Goal: Task Accomplishment & Management: Manage account settings

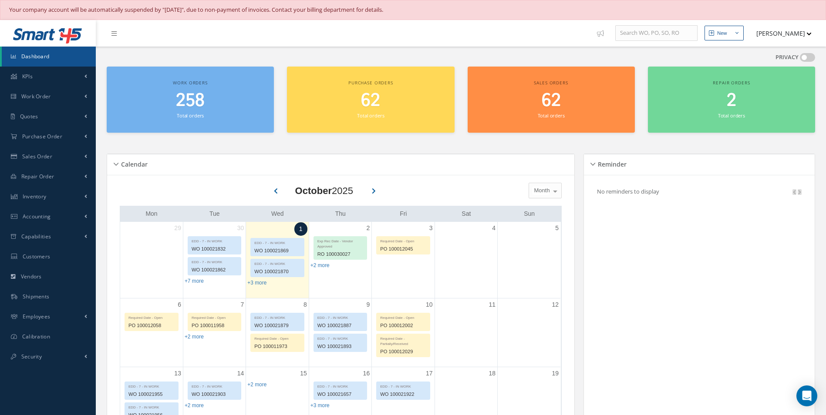
click at [213, 107] on h2 "258" at bounding box center [190, 101] width 158 height 21
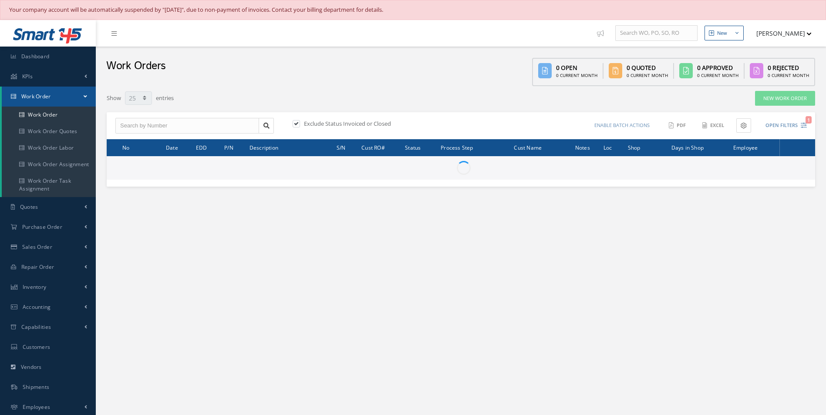
select select "25"
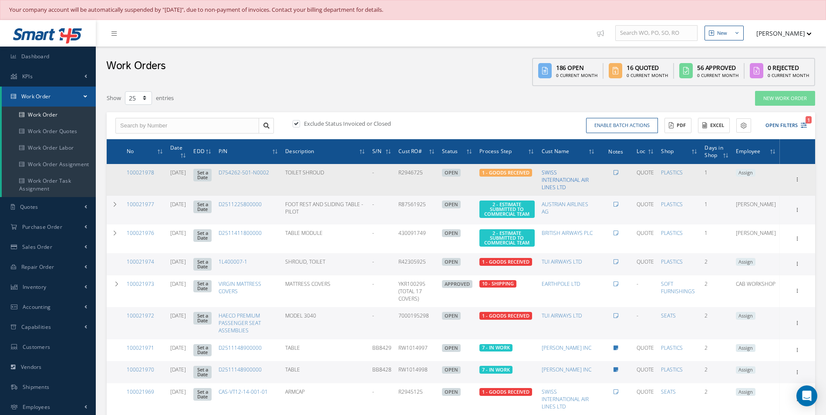
click at [569, 177] on link "SWISS INTERNATIONAL AIR LINES LTD" at bounding box center [565, 180] width 47 height 22
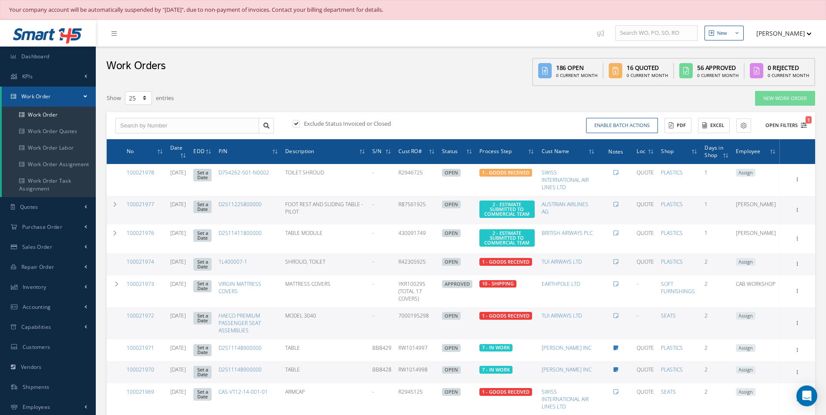
click at [806, 124] on icon "1" at bounding box center [804, 125] width 6 height 6
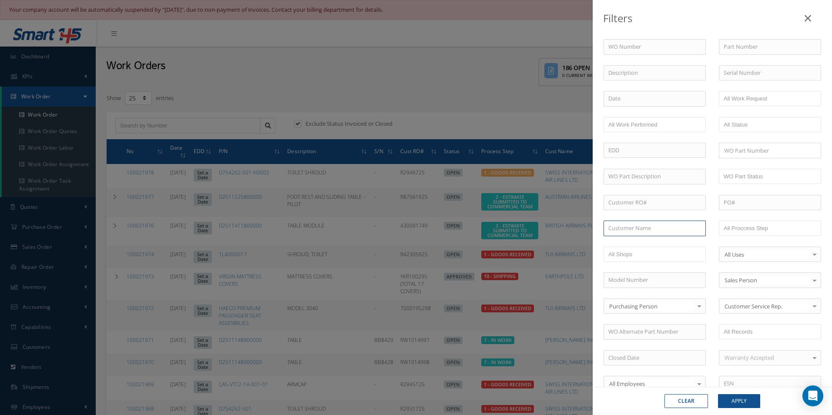
click at [612, 226] on input "text" at bounding box center [655, 229] width 102 height 16
type input "a"
click at [617, 229] on input "AIRLINK" at bounding box center [655, 229] width 102 height 16
type input "AIR LINK"
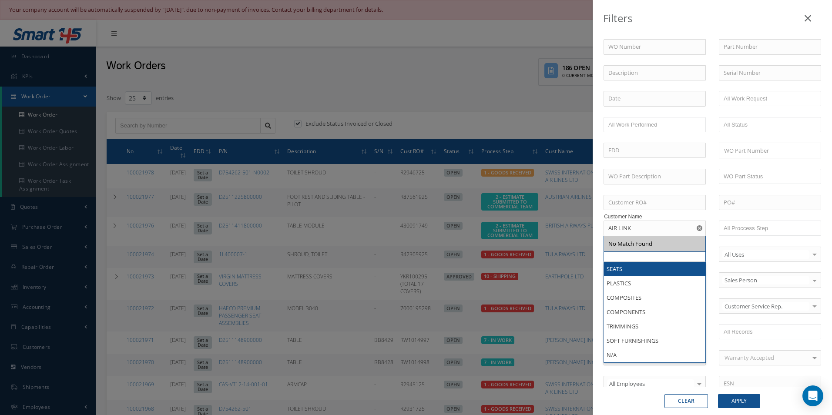
click at [669, 253] on ul at bounding box center [655, 254] width 102 height 15
click at [640, 225] on input "AIR LINK" at bounding box center [655, 229] width 102 height 16
type input "All Shops"
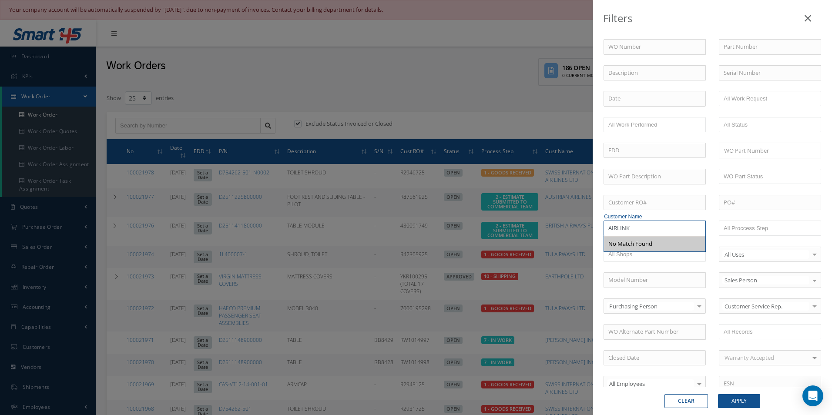
type input "AIRLINK"
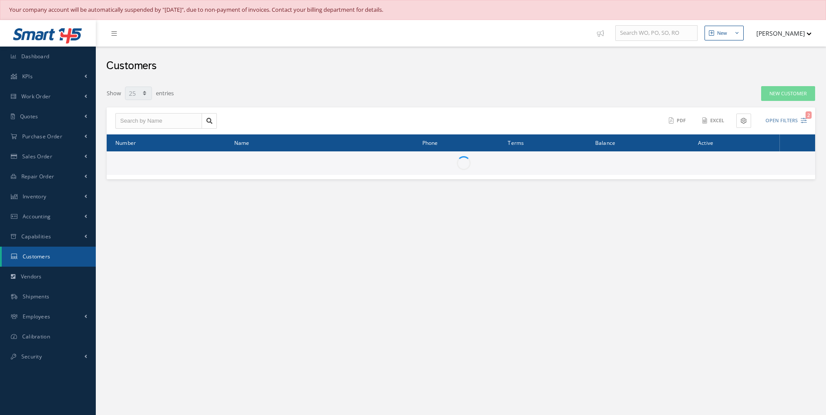
select select "25"
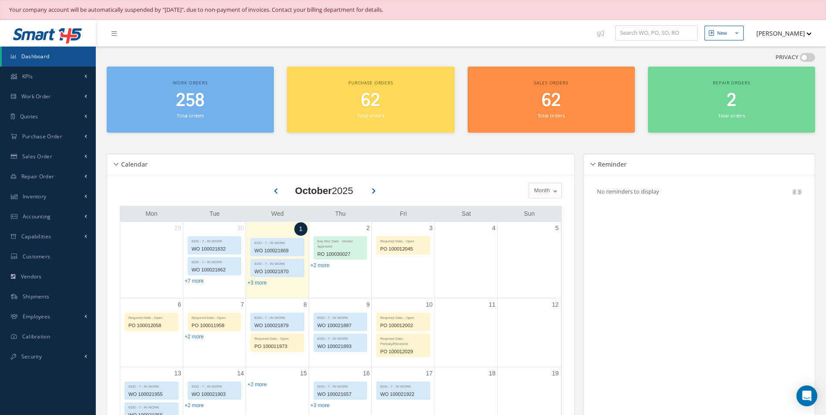
click at [189, 92] on span "258" at bounding box center [190, 100] width 29 height 25
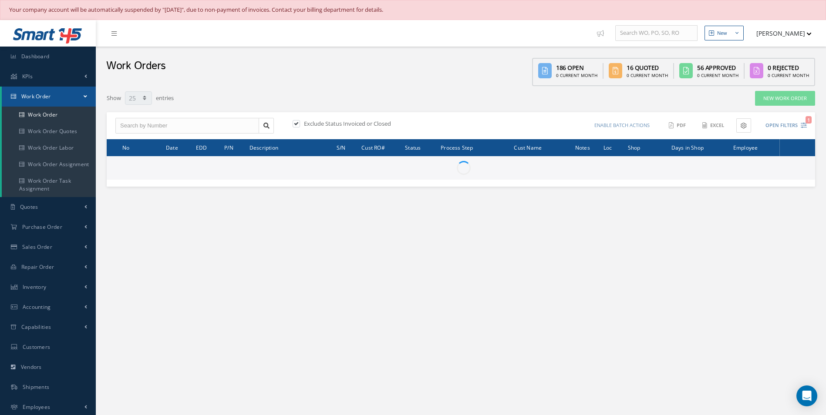
select select "25"
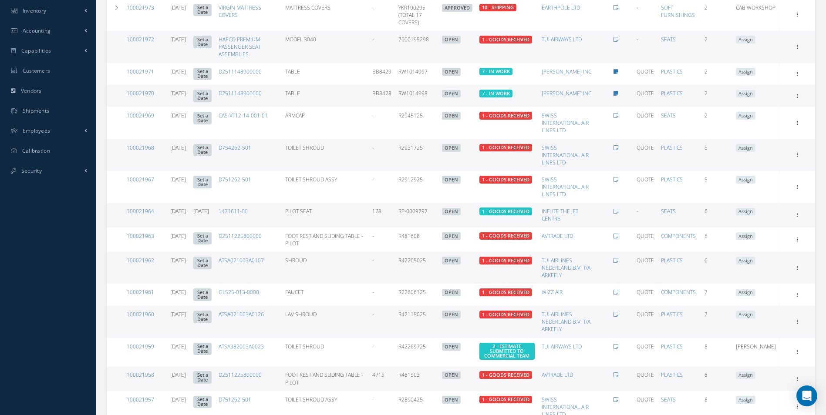
scroll to position [220, 0]
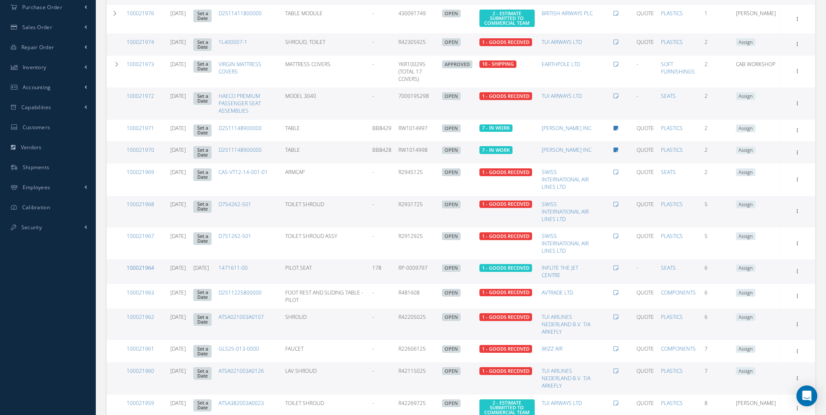
click at [143, 267] on link "100021964" at bounding box center [140, 267] width 27 height 7
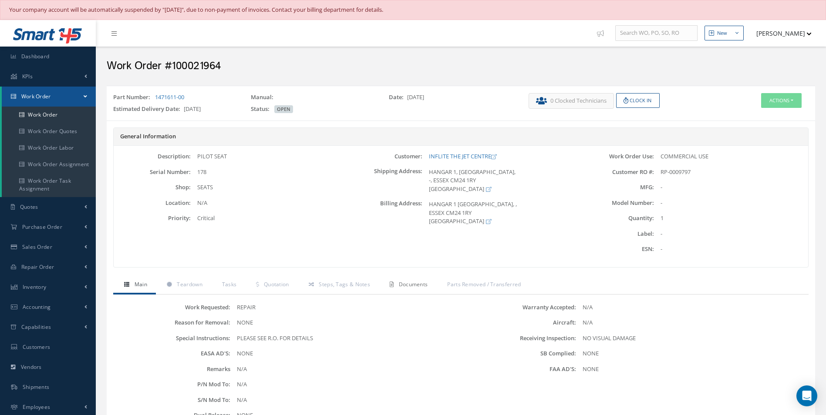
click at [417, 284] on span "Documents" at bounding box center [413, 284] width 29 height 7
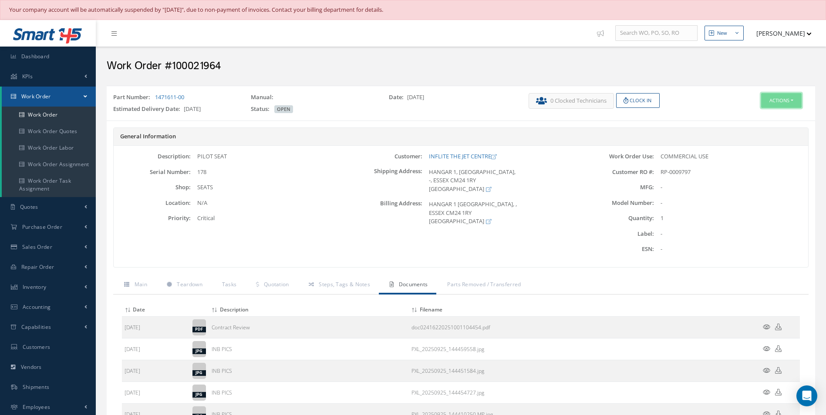
click at [771, 102] on button "Actions" at bounding box center [781, 100] width 40 height 15
click at [754, 116] on link "Edit" at bounding box center [768, 117] width 70 height 12
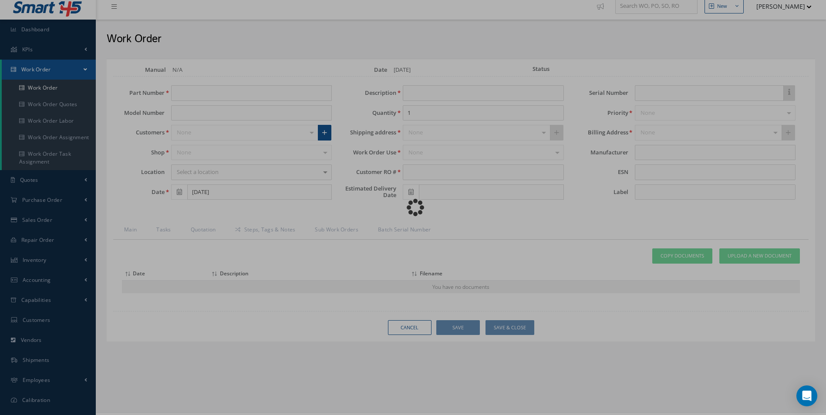
scroll to position [42, 0]
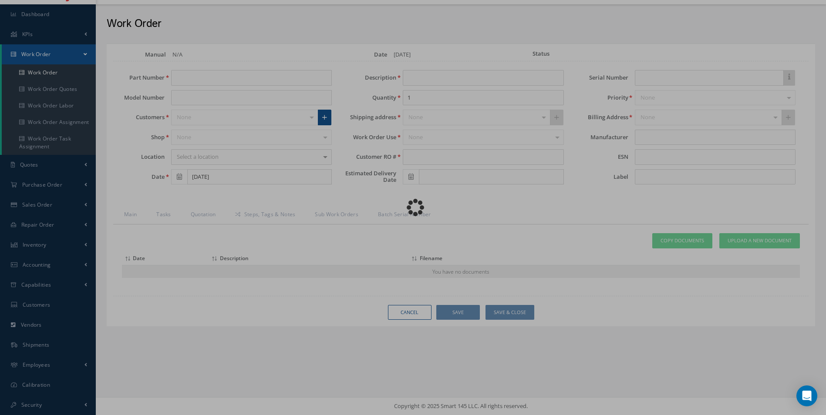
type input "1471611-00"
type input "[DATE]"
type input "PILOT SEAT"
type input "RP-0009797"
type input "[DATE]"
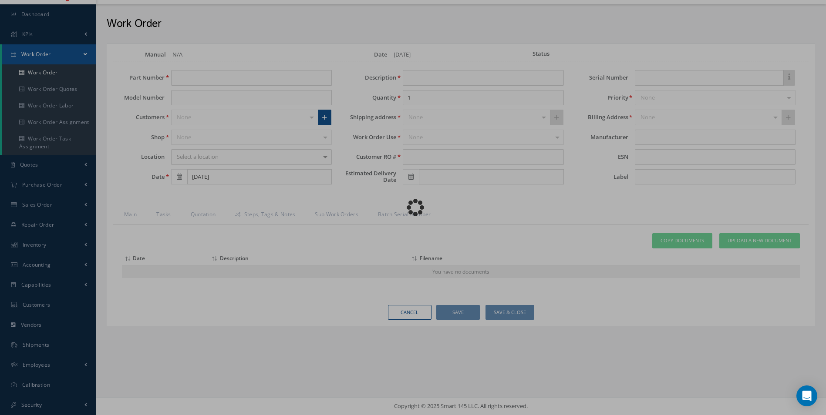
type input "178"
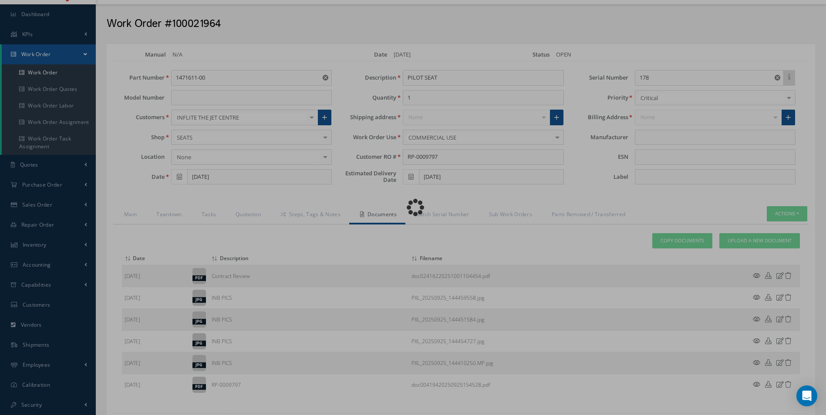
scroll to position [0, 0]
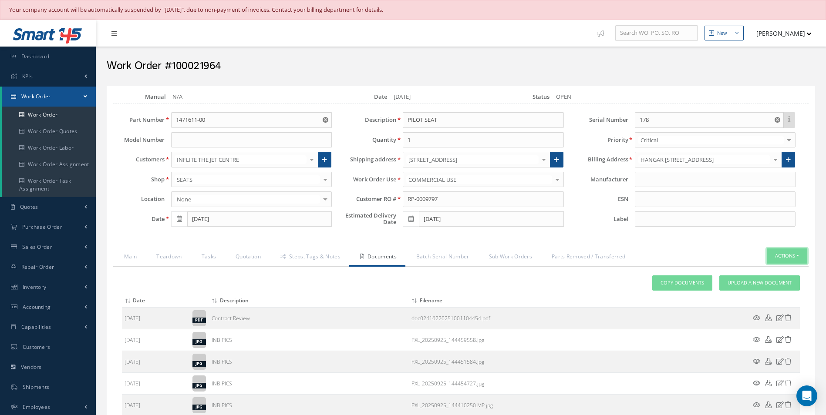
click at [783, 256] on button "Actions" at bounding box center [787, 256] width 40 height 15
drag, startPoint x: 714, startPoint y: 246, endPoint x: 719, endPoint y: 250, distance: 5.9
click at [715, 247] on div "Loading… Manual N/A Date [DATE] Status OPEN Part Number 1471611-00 Model Number…" at bounding box center [461, 286] width 708 height 401
click at [750, 284] on span "Upload a New Document" at bounding box center [759, 282] width 64 height 7
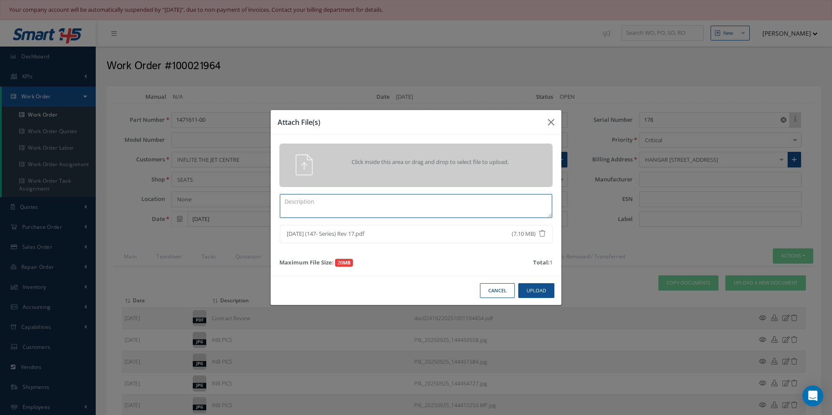
click at [288, 202] on textarea at bounding box center [416, 206] width 273 height 24
type textarea "c"
type textarea "CMM"
click at [540, 290] on button "Upload" at bounding box center [536, 290] width 36 height 15
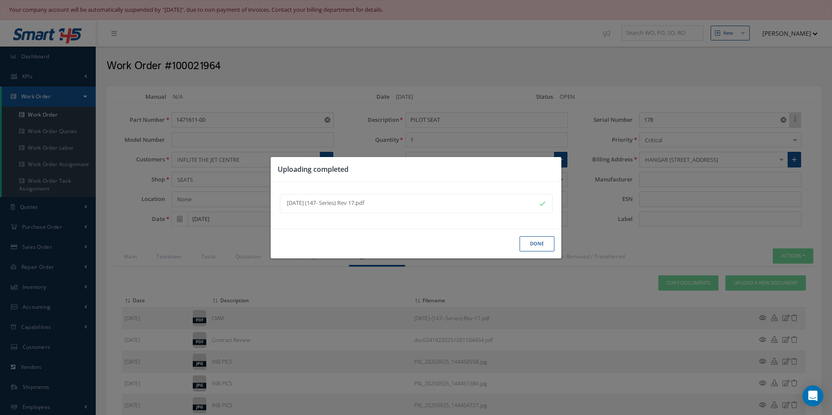
click at [542, 245] on button "Done" at bounding box center [537, 243] width 35 height 15
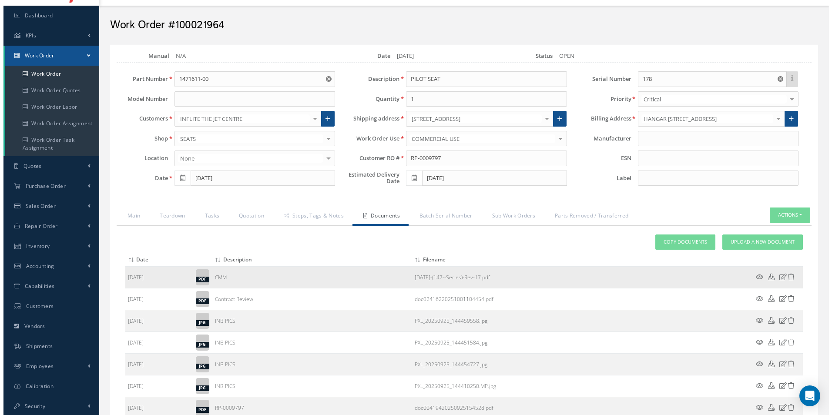
scroll to position [121, 0]
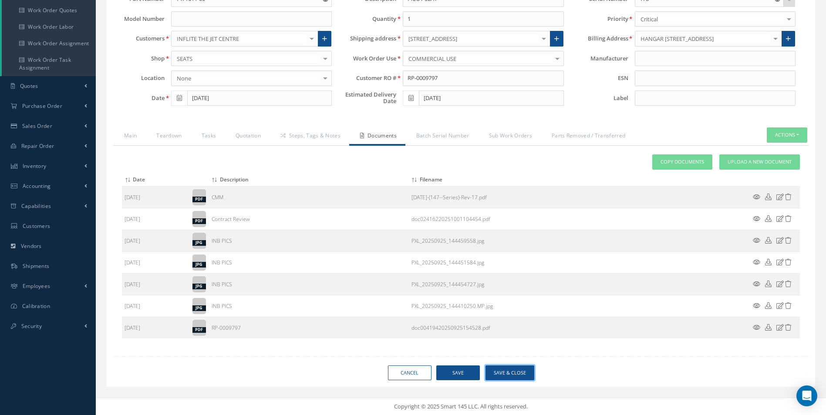
click at [513, 374] on button "Save & Close" at bounding box center [509, 373] width 49 height 15
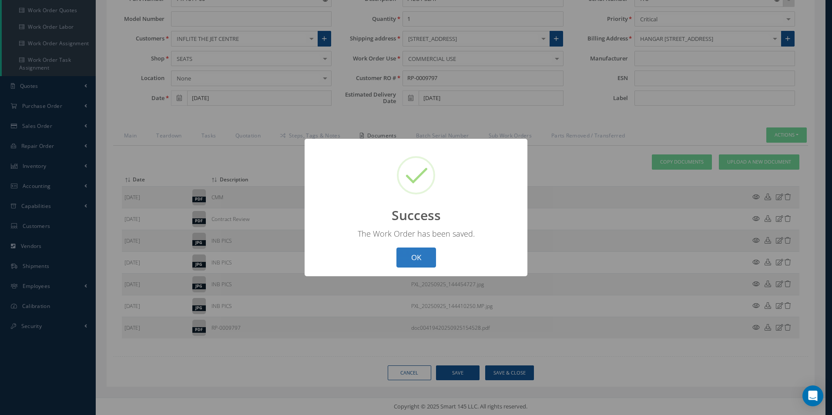
click at [419, 256] on button "OK" at bounding box center [417, 258] width 40 height 20
select select "25"
